Goal: Task Accomplishment & Management: Use online tool/utility

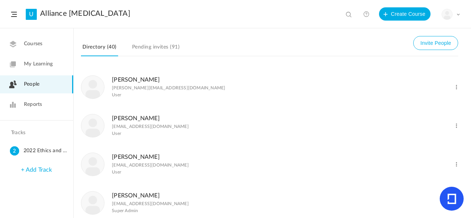
click at [44, 100] on link "Reports" at bounding box center [36, 105] width 73 height 18
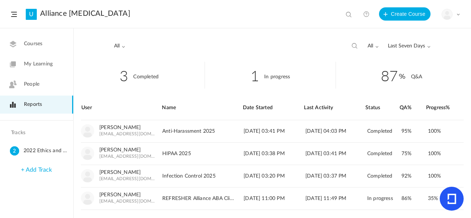
scroll to position [17, 0]
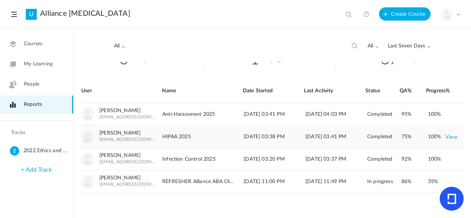
click at [449, 135] on link "View" at bounding box center [451, 136] width 12 height 13
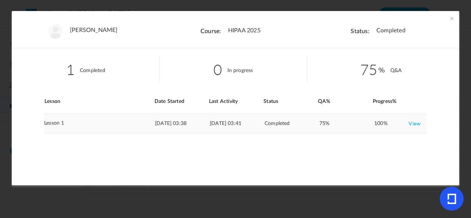
click at [416, 125] on link "View" at bounding box center [414, 123] width 12 height 13
click at [448, 19] on span at bounding box center [451, 18] width 7 height 7
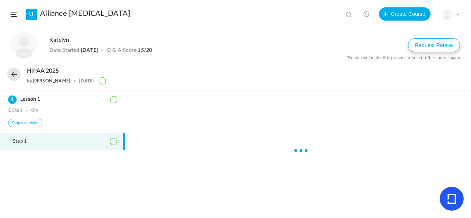
click at [422, 46] on button "Request Retake" at bounding box center [434, 45] width 52 height 14
